Goal: Find specific page/section: Find specific page/section

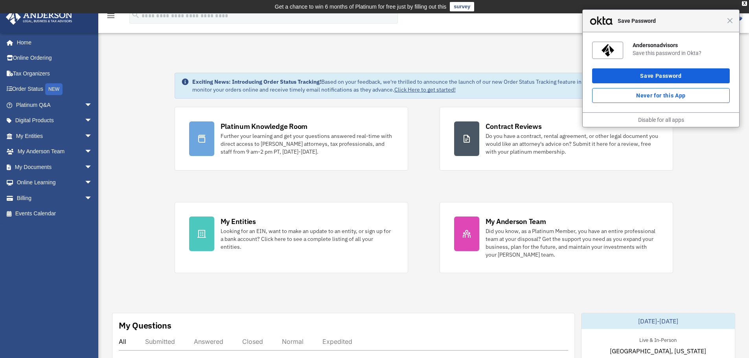
click at [731, 24] on div "Close Save Password" at bounding box center [660, 21] width 156 height 22
click at [731, 25] on div "Close Save Password" at bounding box center [660, 21] width 156 height 22
click at [732, 22] on span "Close" at bounding box center [730, 21] width 6 height 6
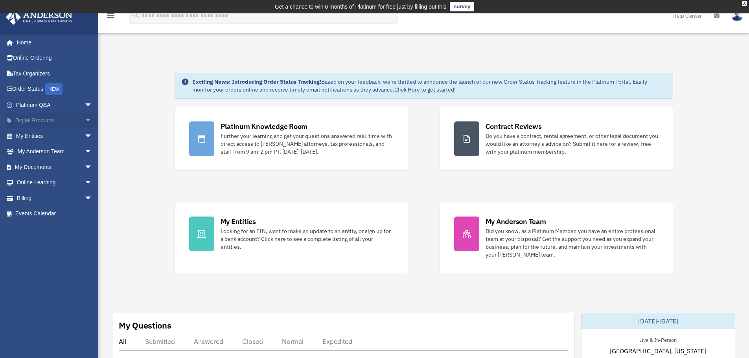
click at [75, 119] on link "Digital Products arrow_drop_down" at bounding box center [55, 121] width 99 height 16
click at [84, 164] on span "arrow_drop_down" at bounding box center [92, 167] width 16 height 16
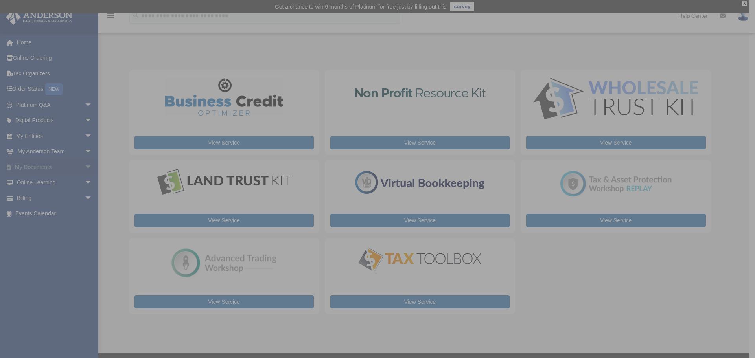
click at [81, 166] on div "x" at bounding box center [377, 179] width 755 height 358
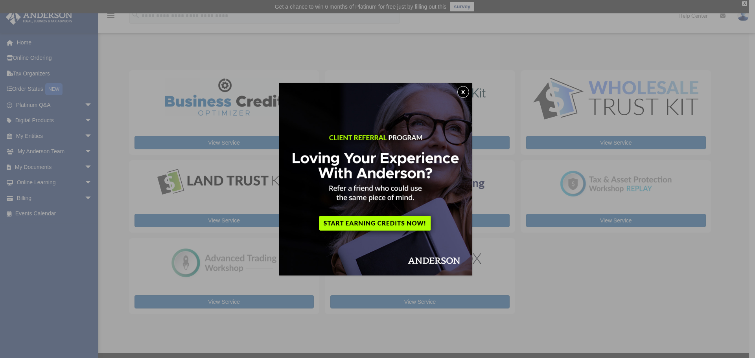
click at [463, 90] on button "x" at bounding box center [463, 92] width 12 height 12
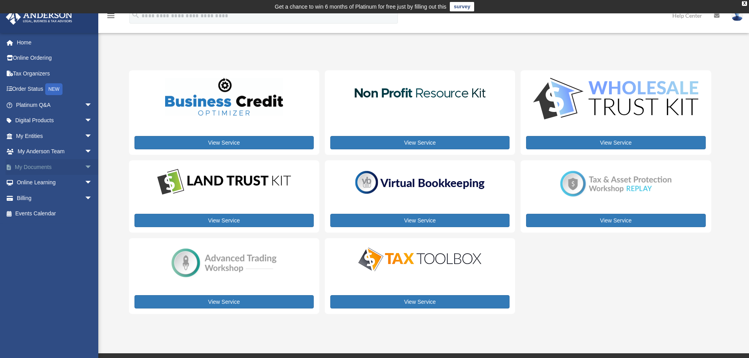
click at [84, 164] on span "arrow_drop_down" at bounding box center [92, 167] width 16 height 16
click at [31, 184] on link "Box" at bounding box center [57, 183] width 93 height 16
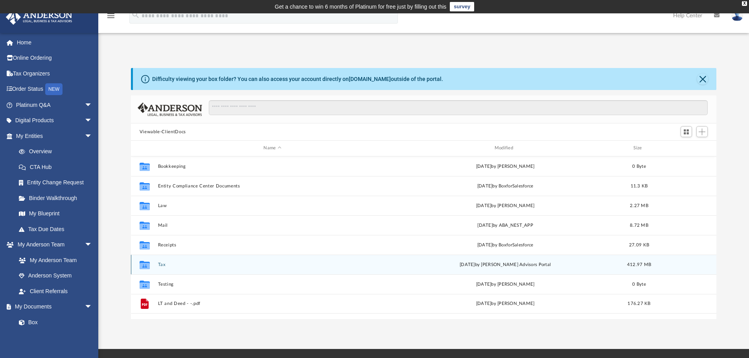
click at [162, 264] on button "Tax" at bounding box center [272, 264] width 229 height 5
